Goal: Task Accomplishment & Management: Manage account settings

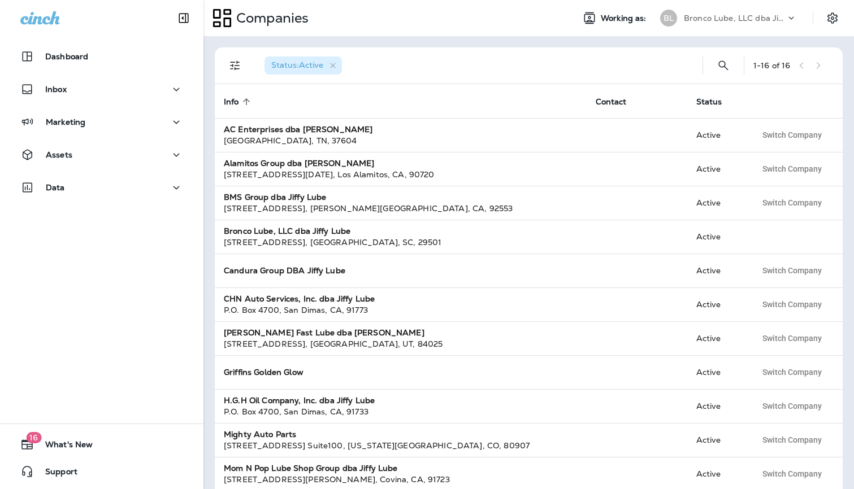
click at [700, 20] on p "Bronco Lube, LLC dba Jiffy Lube" at bounding box center [735, 18] width 102 height 9
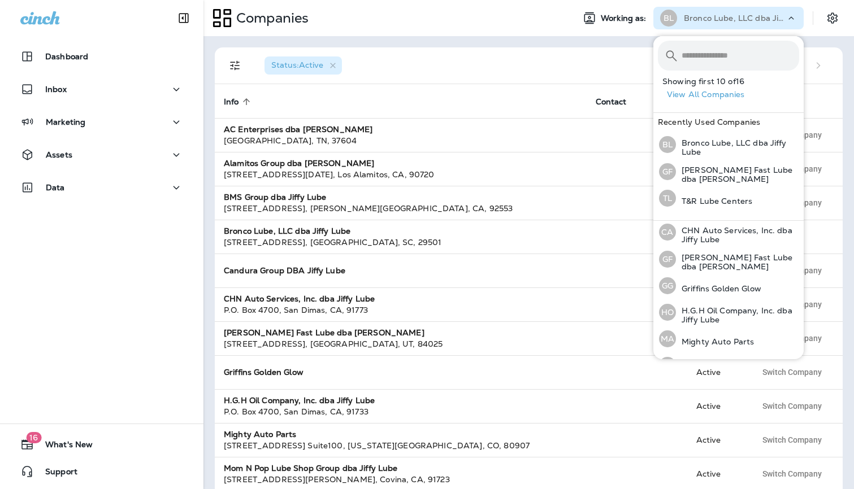
scroll to position [151, 0]
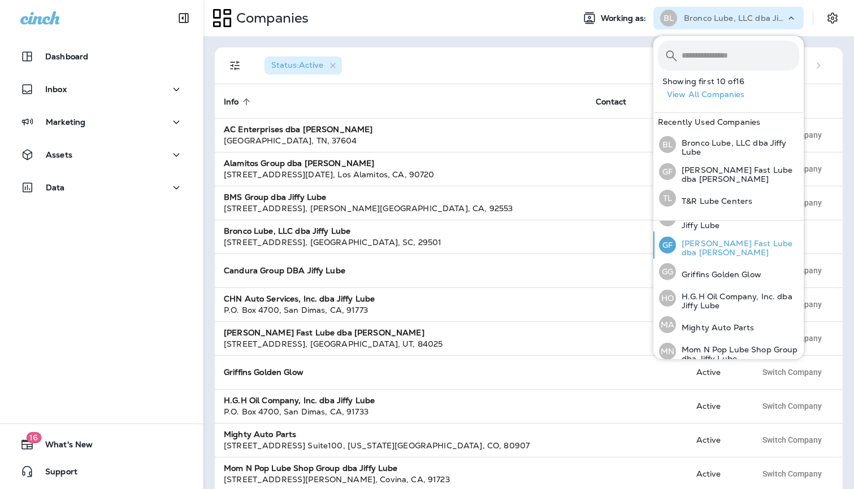
click at [701, 242] on p "[PERSON_NAME] Fast Lube dba [PERSON_NAME]" at bounding box center [737, 248] width 123 height 18
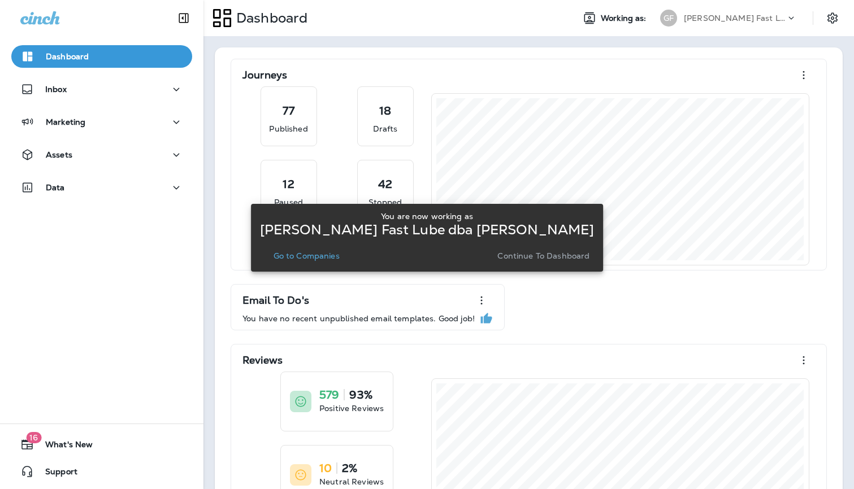
click at [329, 255] on p "Go to Companies" at bounding box center [307, 255] width 66 height 9
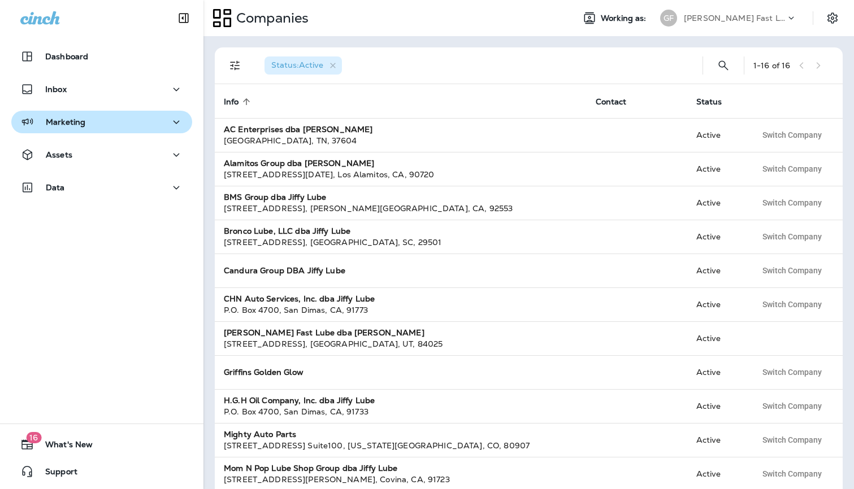
click at [77, 125] on p "Marketing" at bounding box center [66, 122] width 40 height 9
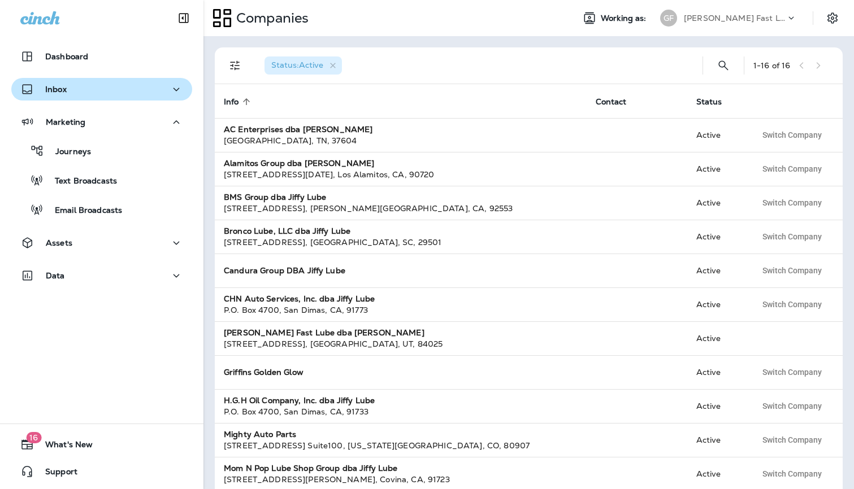
click at [66, 85] on div "Inbox" at bounding box center [101, 90] width 163 height 14
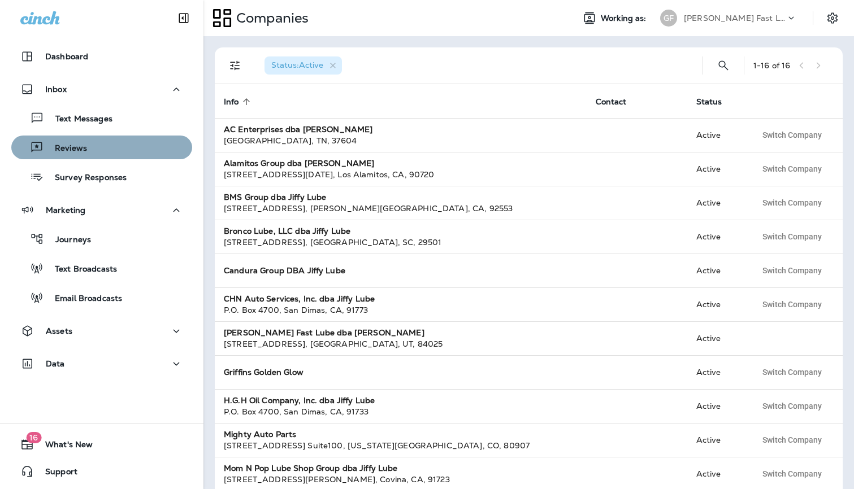
click at [92, 141] on div "Reviews" at bounding box center [102, 147] width 172 height 17
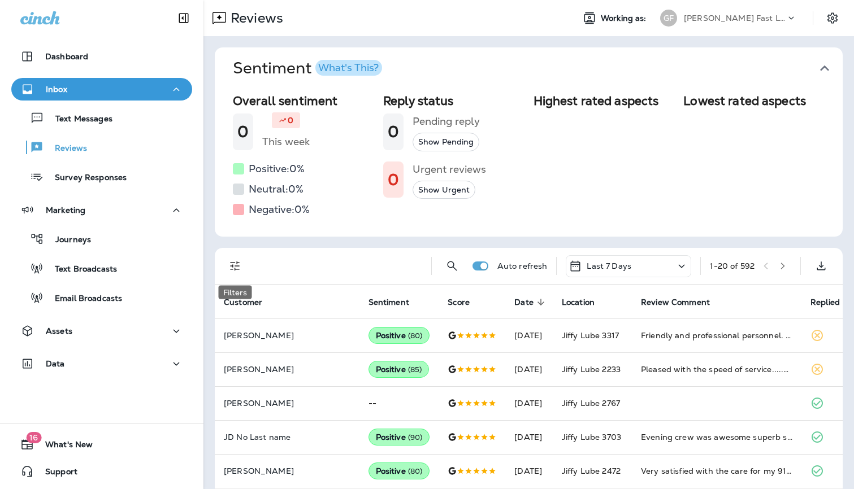
click at [235, 265] on icon "Filters" at bounding box center [235, 266] width 14 height 14
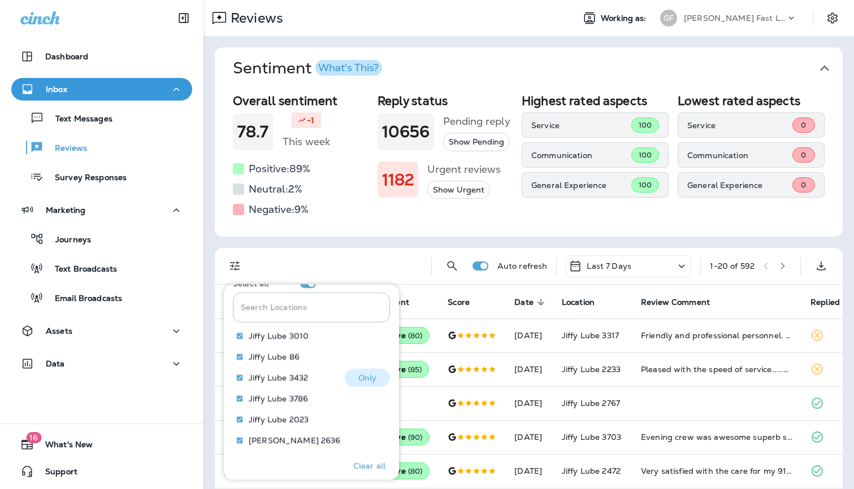
scroll to position [532, 0]
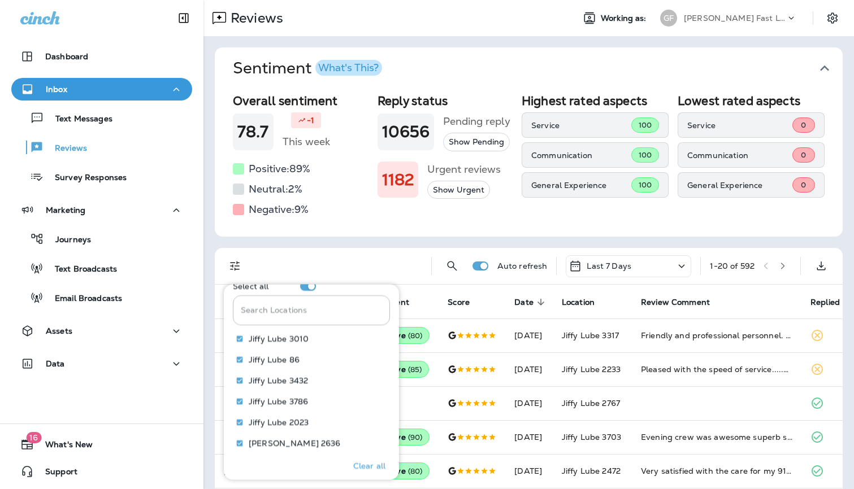
click at [246, 308] on div "Search Locations Search Locations" at bounding box center [311, 311] width 157 height 30
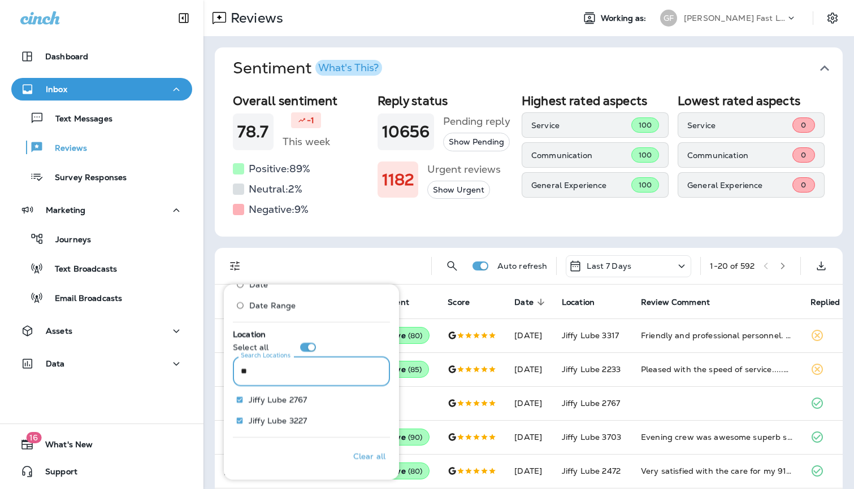
scroll to position [449, 0]
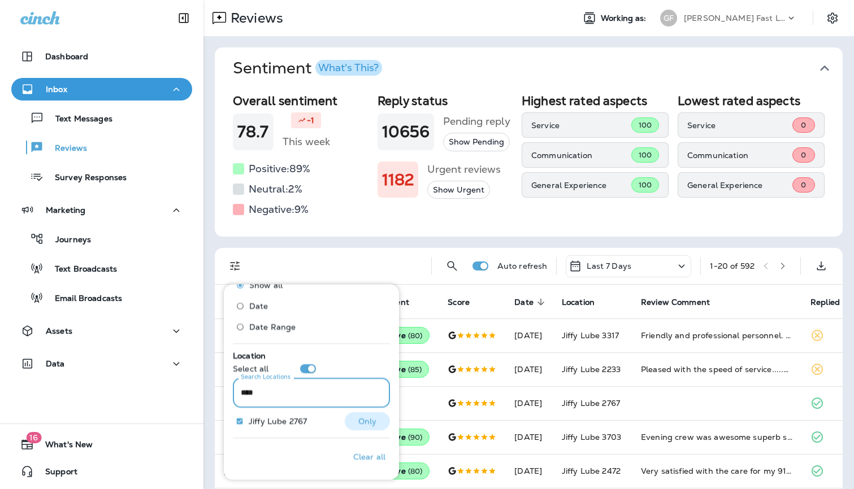
type input "****"
click at [368, 426] on p "Only" at bounding box center [367, 422] width 19 height 9
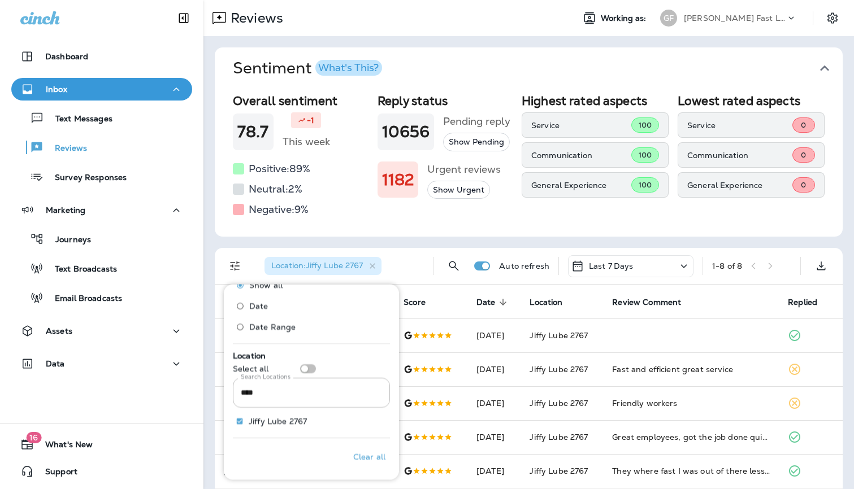
click at [604, 224] on div "Overall sentiment 78.7 -1 This week Positive: 89 % Neutral: 2 % Negative: 9 % R…" at bounding box center [529, 162] width 628 height 147
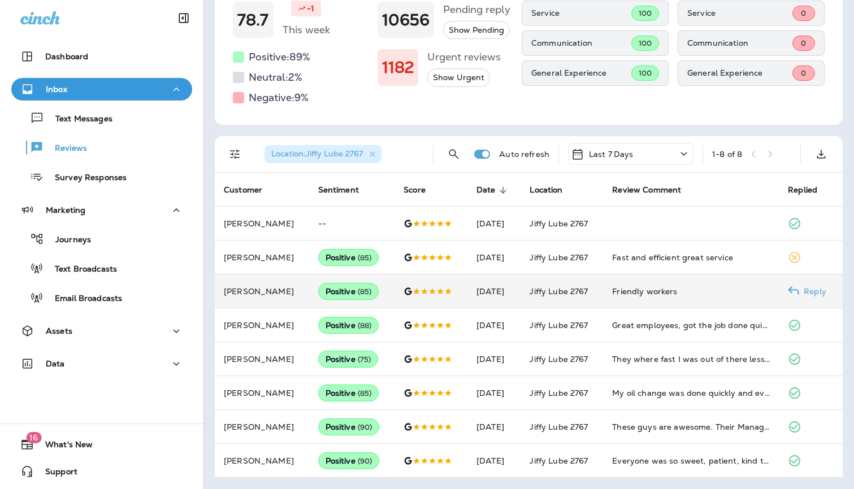
scroll to position [111, 0]
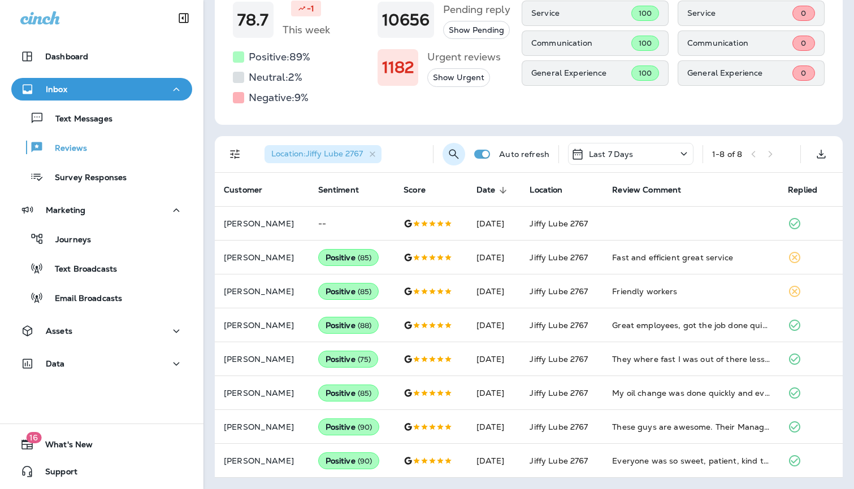
click at [457, 149] on icon "Search Reviews" at bounding box center [454, 154] width 14 height 14
type input "*******"
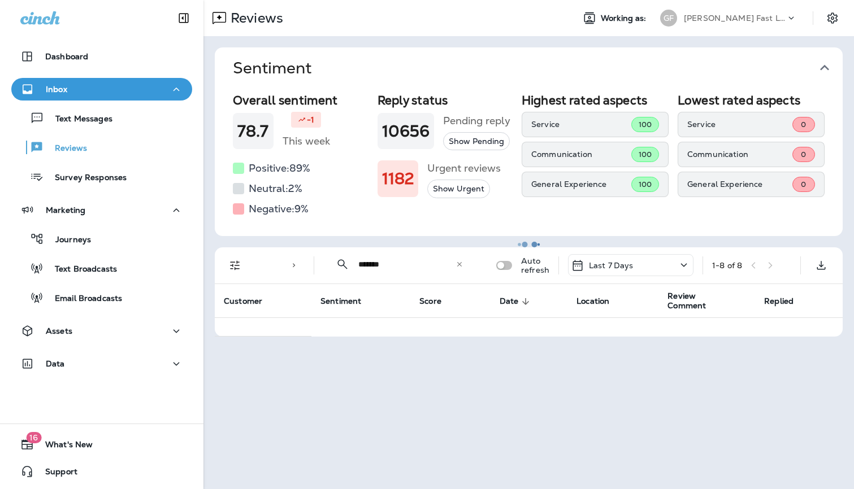
scroll to position [0, 0]
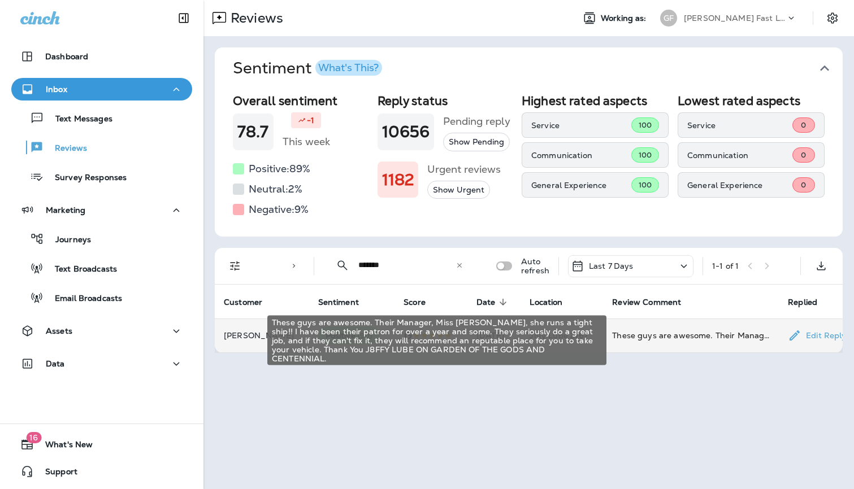
click at [654, 330] on div "These guys are awesome. Their Manager, Miss [PERSON_NAME], she runs a tight shi…" at bounding box center [691, 335] width 158 height 11
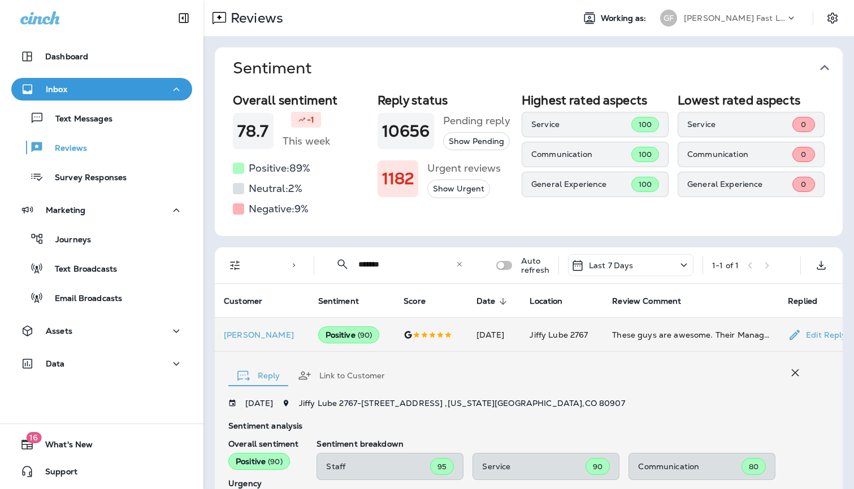
scroll to position [223, 0]
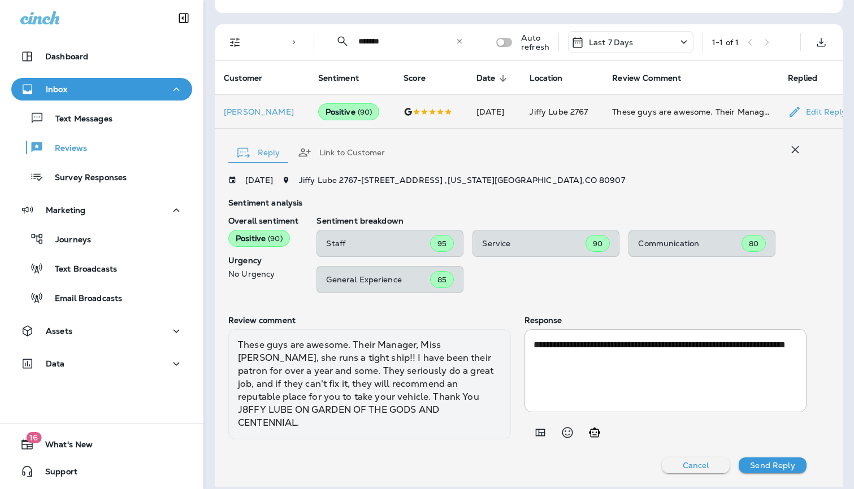
click at [654, 329] on div "**********" at bounding box center [665, 380] width 283 height 128
click at [654, 331] on div "**********" at bounding box center [665, 370] width 283 height 83
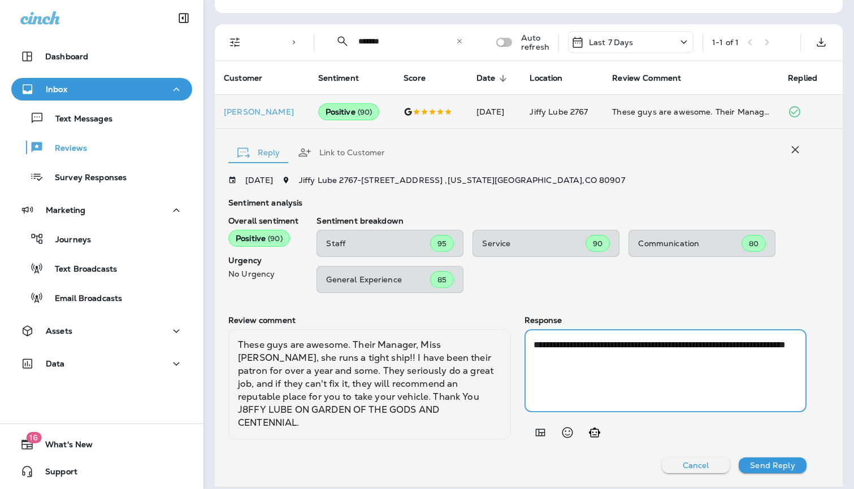
click at [797, 153] on icon "button" at bounding box center [795, 150] width 14 height 14
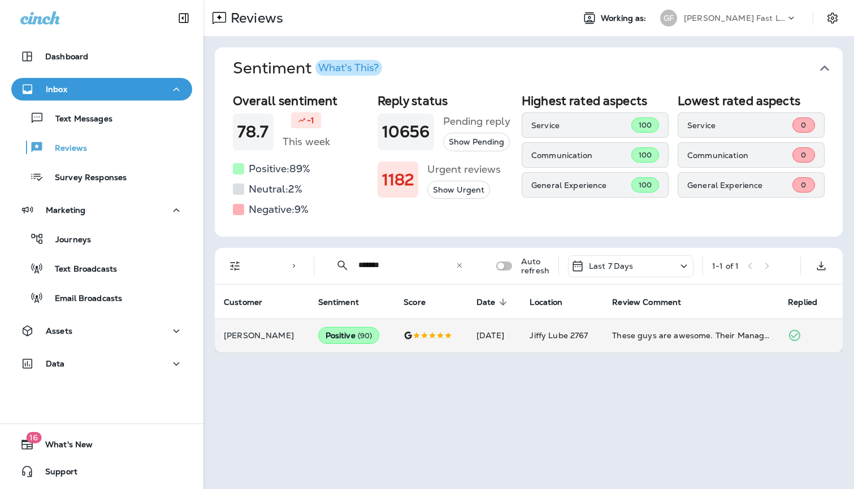
click at [624, 266] on p "Last 7 Days" at bounding box center [611, 266] width 45 height 9
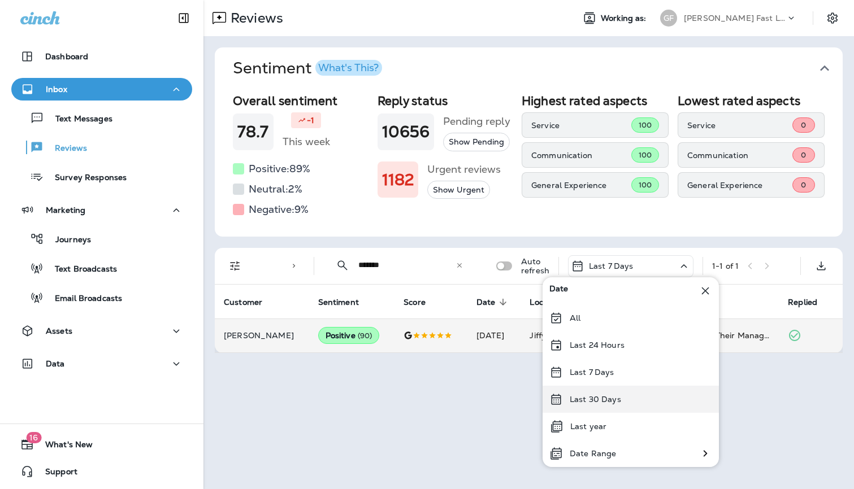
click at [606, 405] on div "Last 30 Days" at bounding box center [631, 399] width 176 height 27
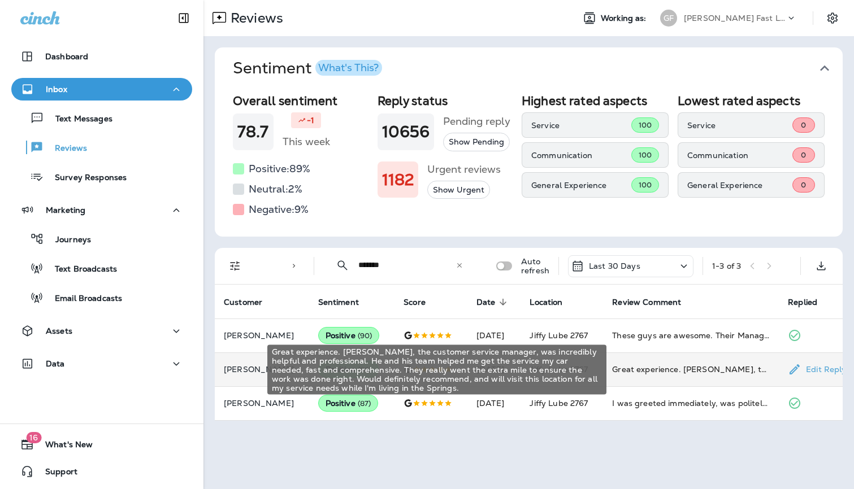
click at [627, 371] on div "Great experience. [PERSON_NAME], the customer service manager, was incredibly h…" at bounding box center [691, 369] width 158 height 11
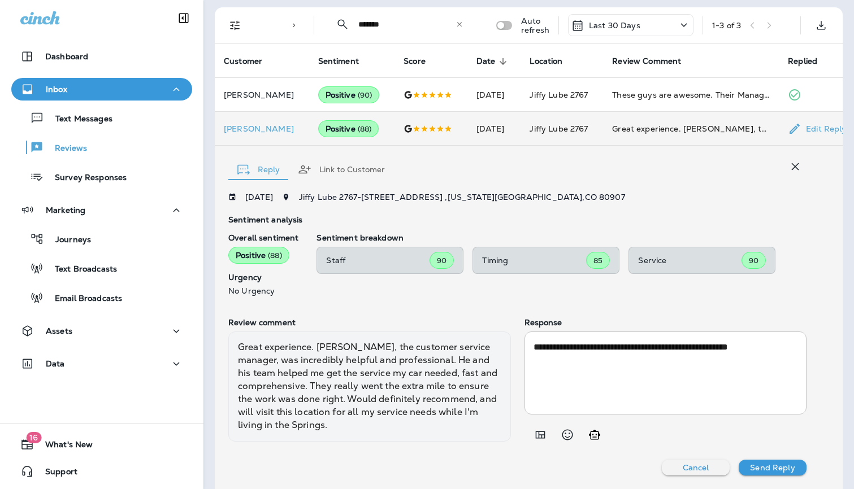
click at [709, 465] on button "Cancel" at bounding box center [696, 468] width 68 height 16
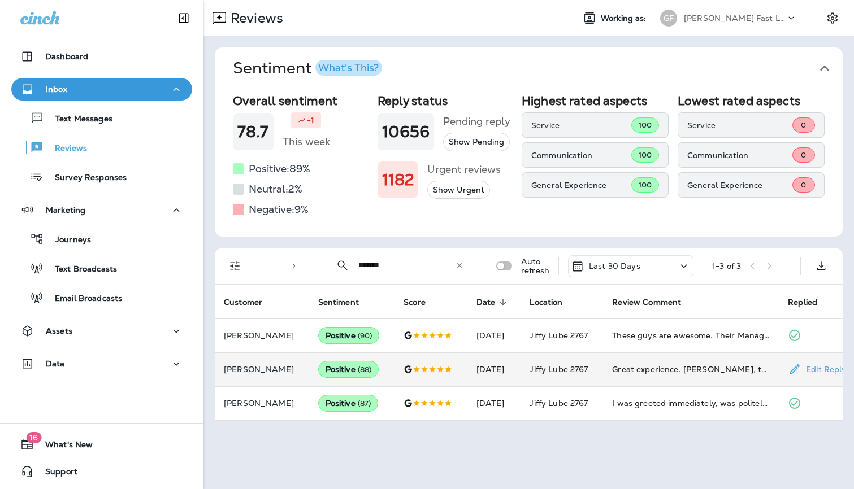
scroll to position [0, 0]
click at [623, 272] on div "Last 30 Days" at bounding box center [606, 266] width 70 height 14
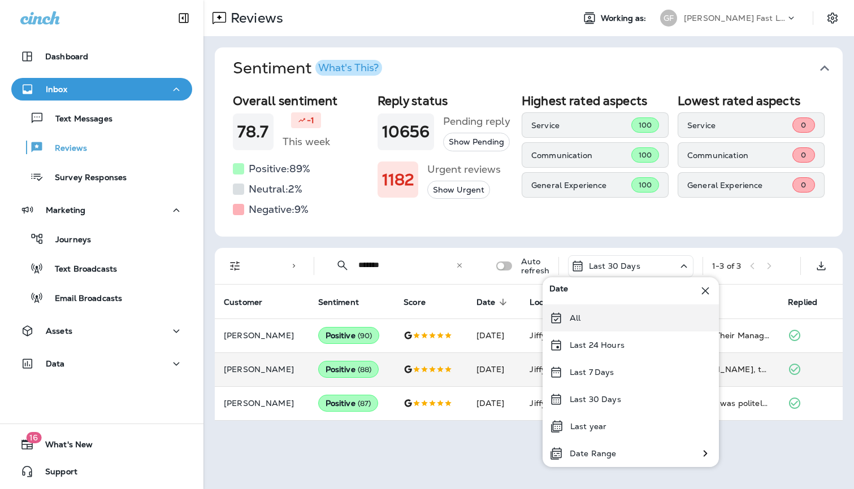
click at [601, 310] on div "All" at bounding box center [631, 318] width 176 height 27
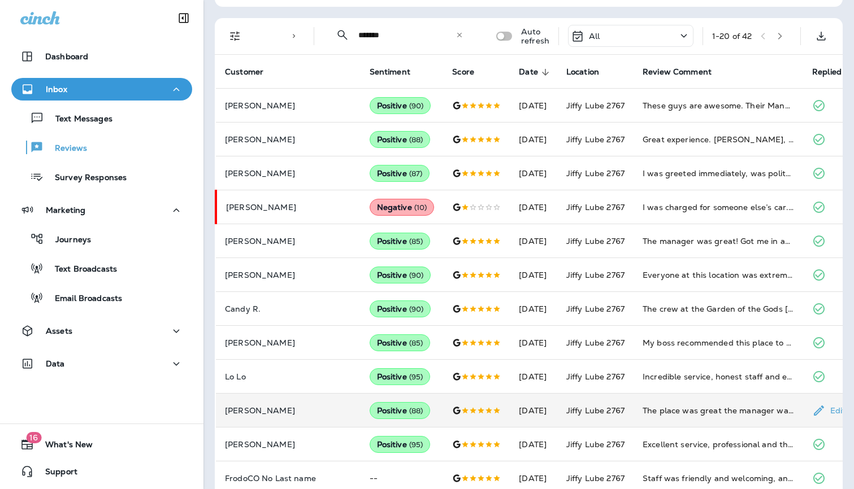
scroll to position [236, 0]
